Goal: Task Accomplishment & Management: Manage account settings

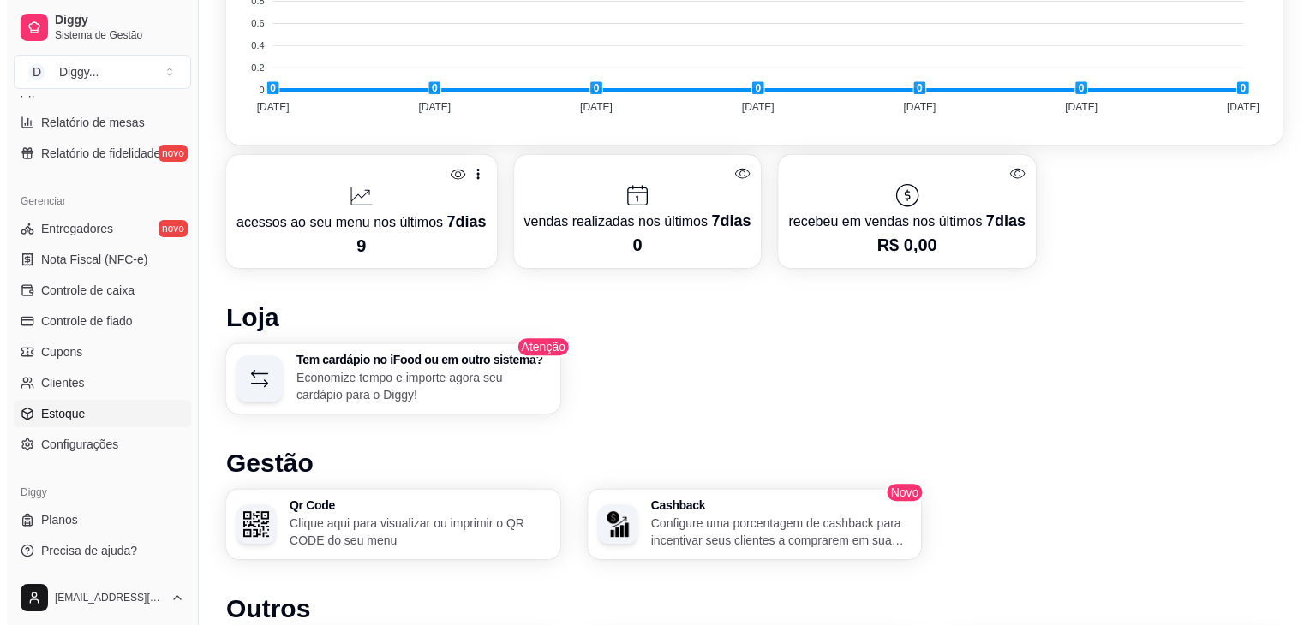
scroll to position [607, 0]
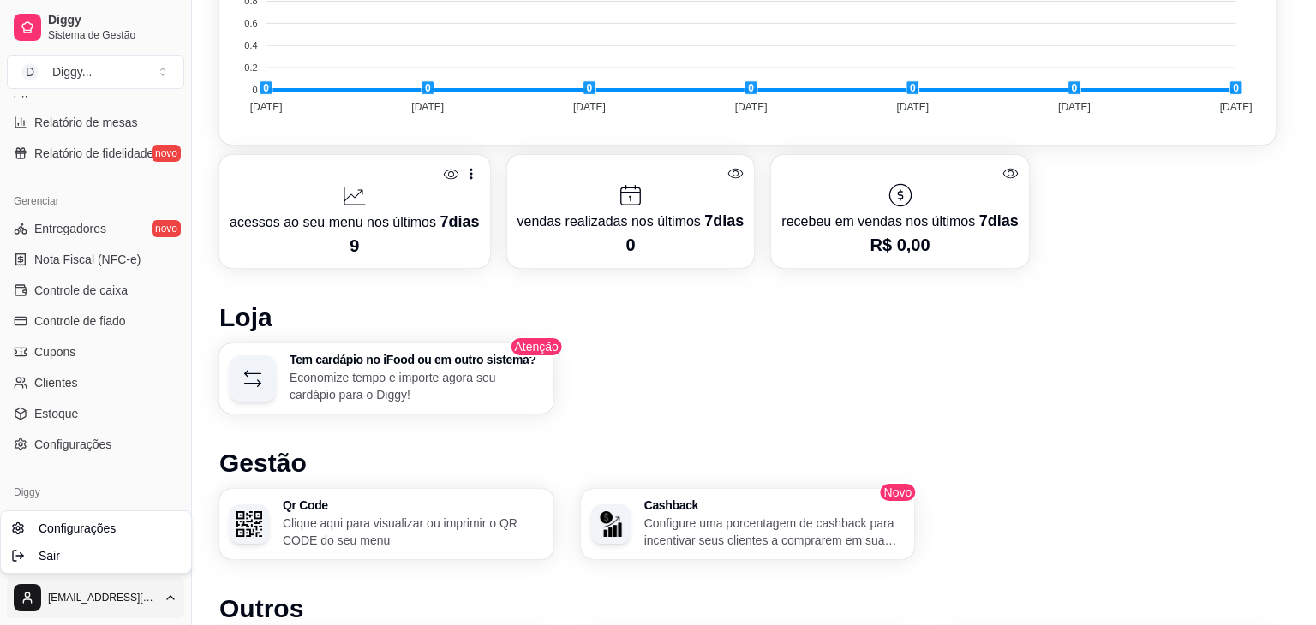
click at [135, 559] on div "Sair" at bounding box center [95, 555] width 183 height 27
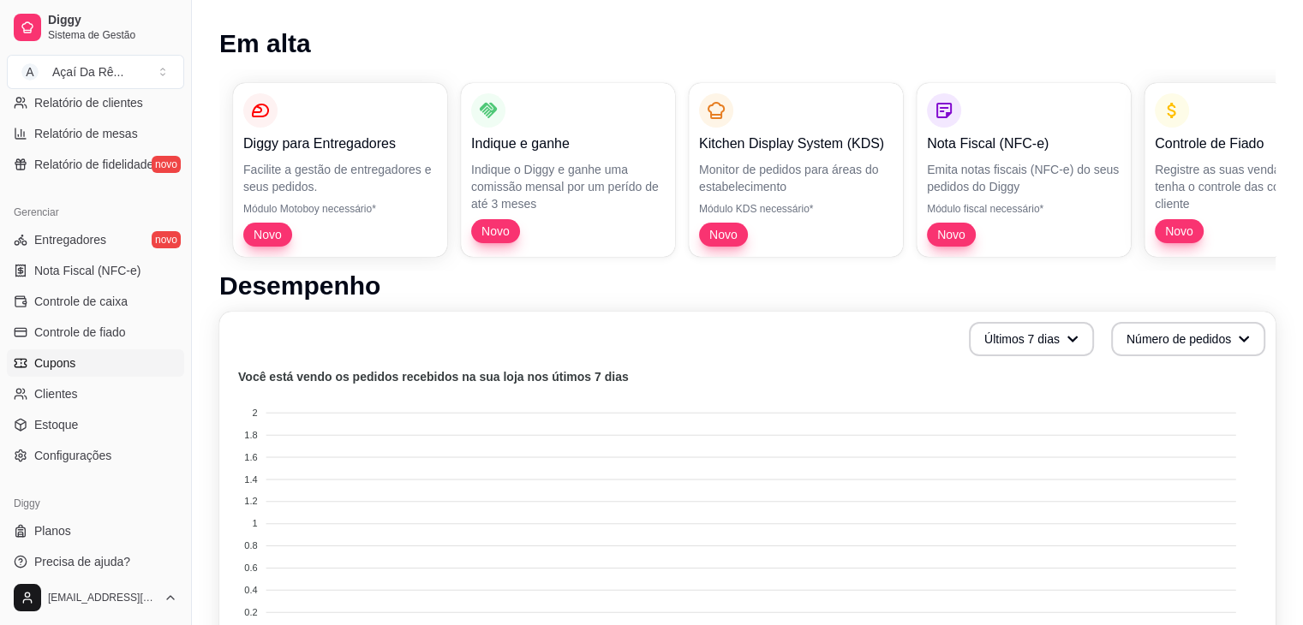
scroll to position [607, 0]
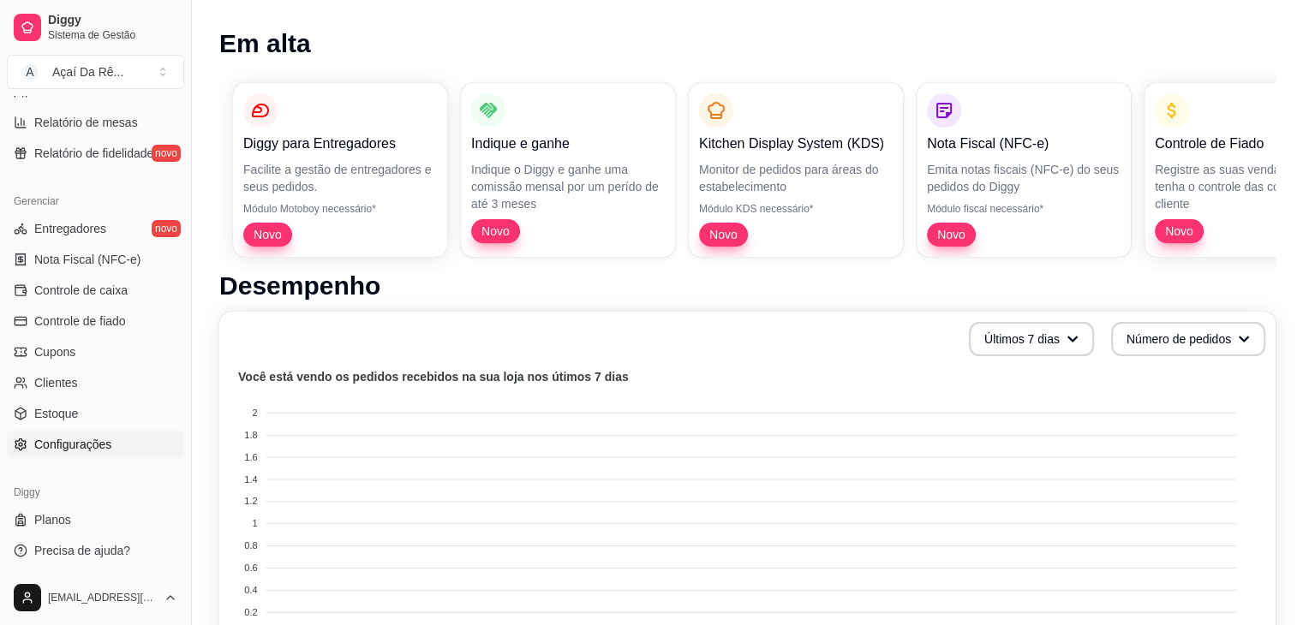
click at [90, 440] on span "Configurações" at bounding box center [72, 444] width 77 height 17
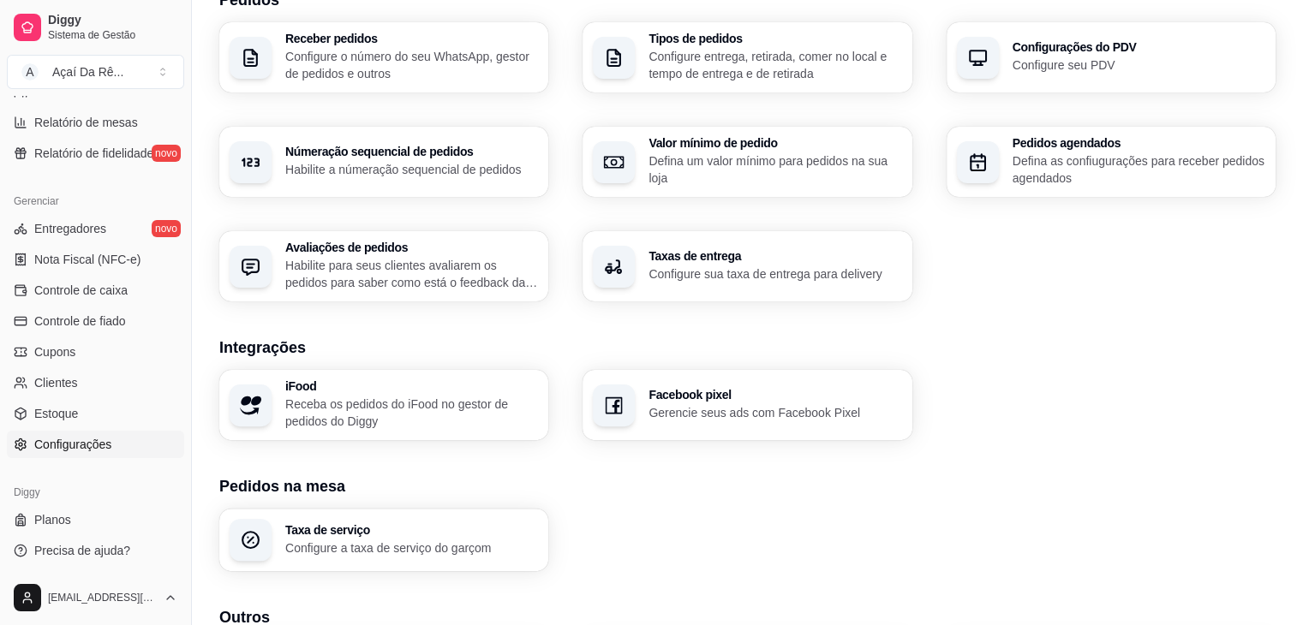
scroll to position [432, 0]
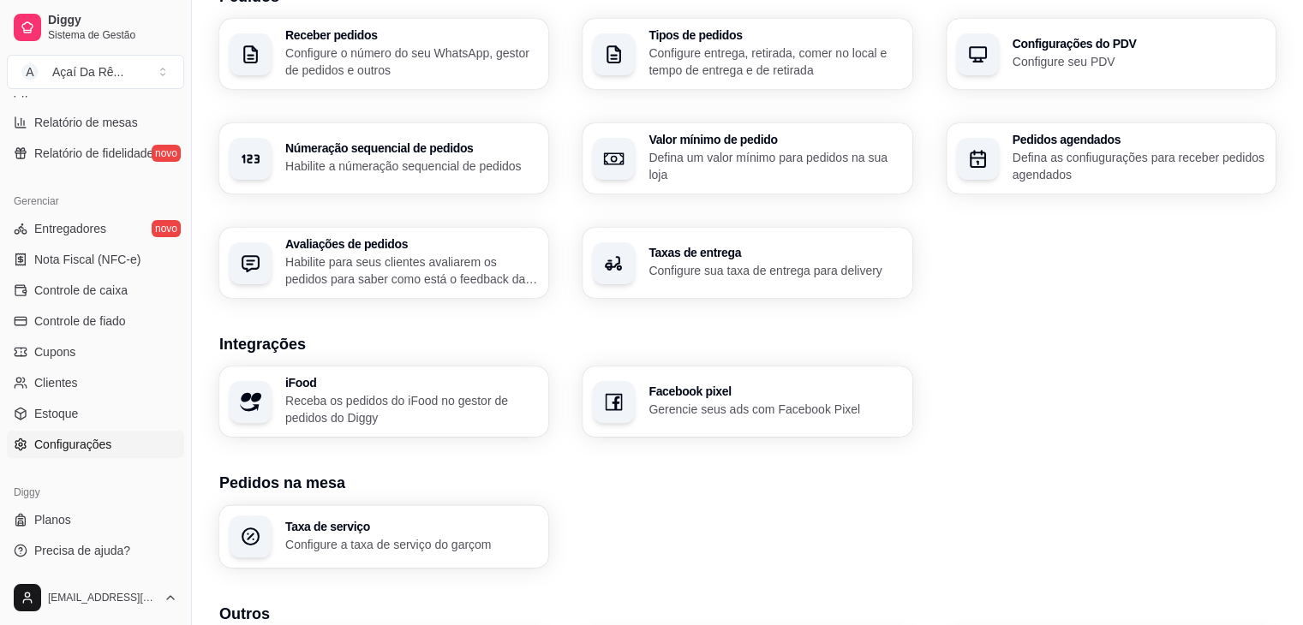
click at [353, 386] on h3 "iFood" at bounding box center [411, 383] width 253 height 12
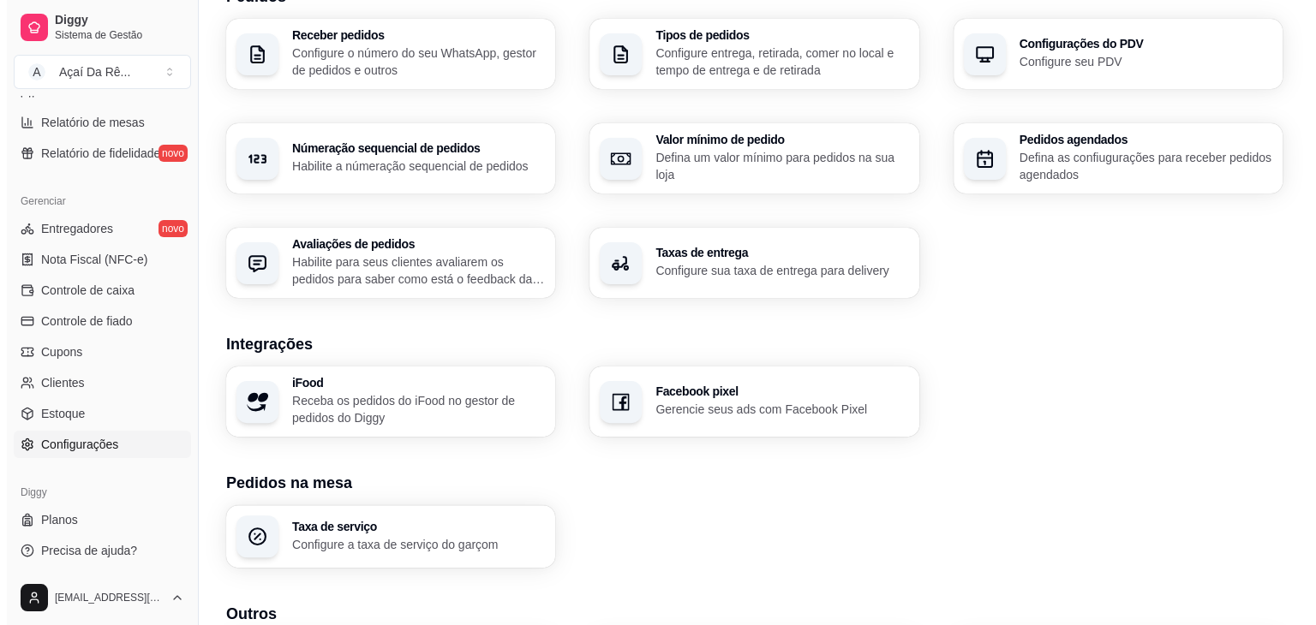
scroll to position [575, 0]
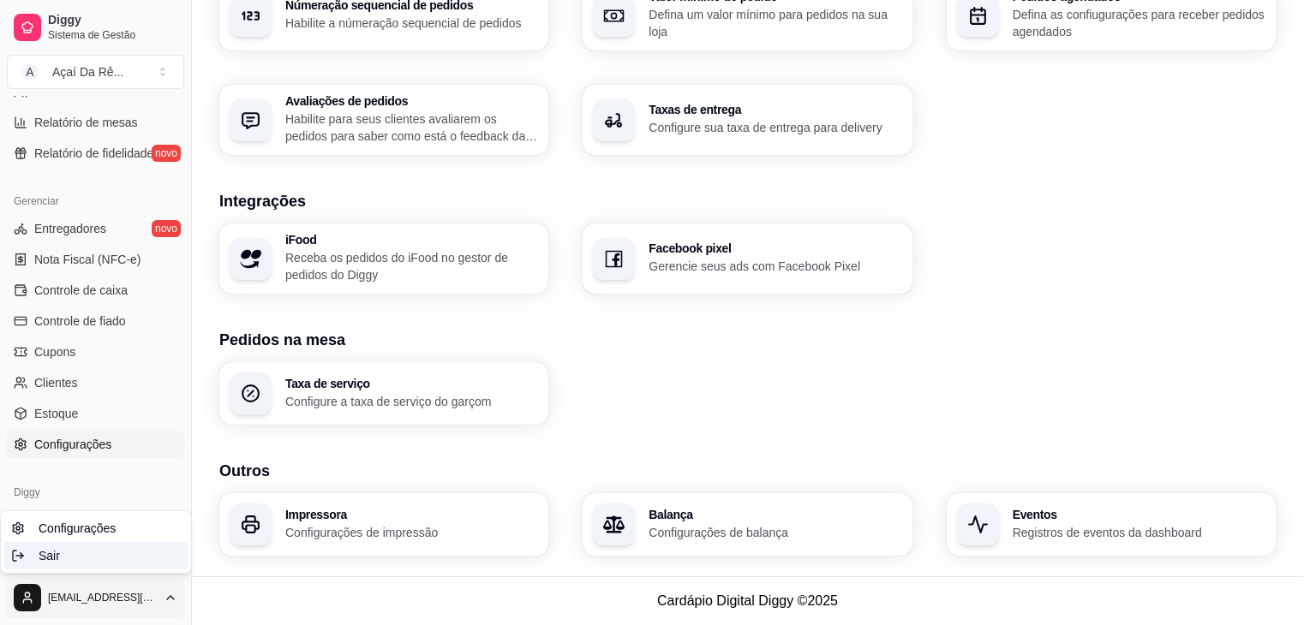
click at [86, 566] on div "Sair" at bounding box center [95, 555] width 183 height 27
